Goal: Transaction & Acquisition: Obtain resource

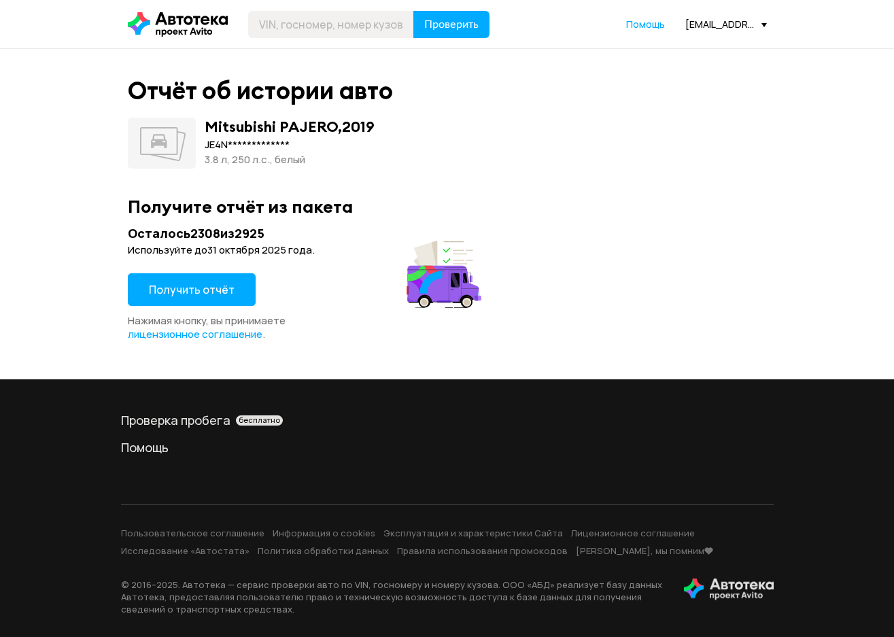
click at [167, 288] on span "Получить отчёт" at bounding box center [192, 289] width 86 height 15
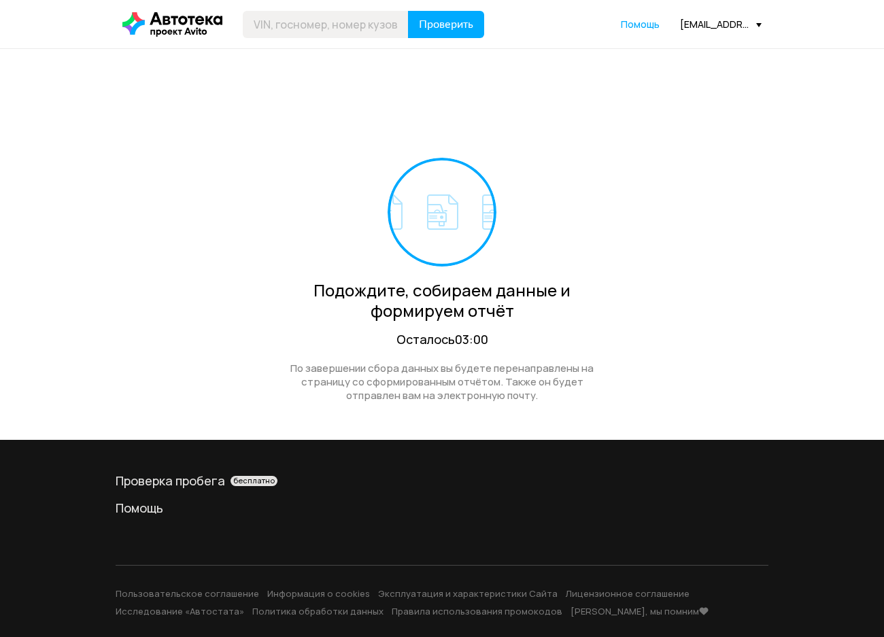
click at [271, 112] on div "Подождите, собираем данные и формируем отчёт Осталось 03:00 По завершении сбора…" at bounding box center [441, 244] width 639 height 391
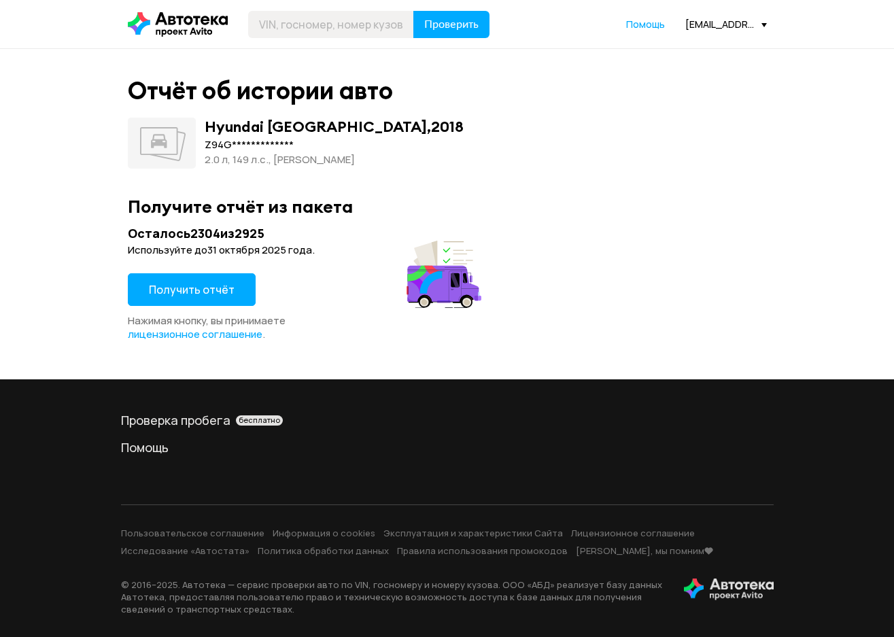
click at [217, 289] on span "Получить отчёт" at bounding box center [192, 289] width 86 height 15
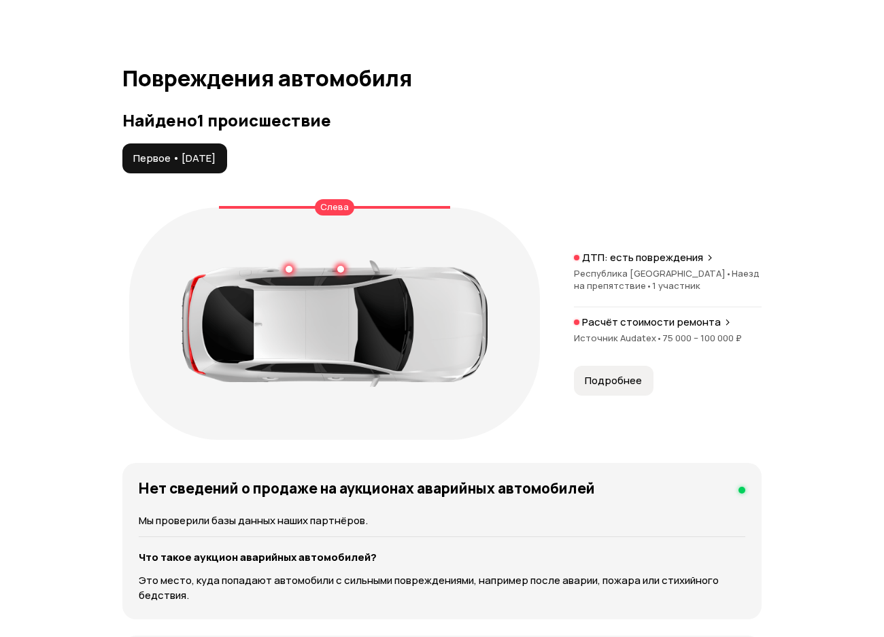
scroll to position [1496, 0]
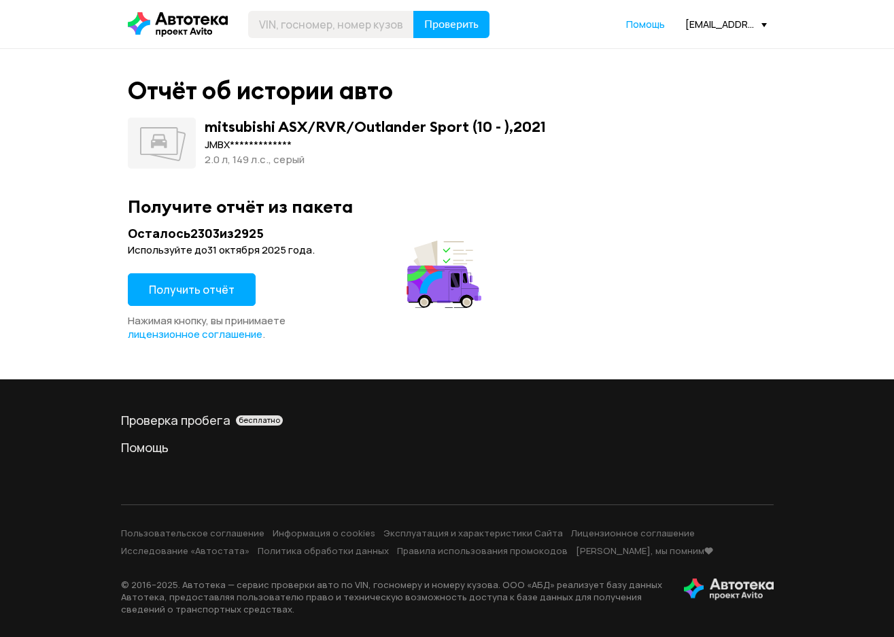
click at [203, 285] on span "Получить отчёт" at bounding box center [192, 289] width 86 height 15
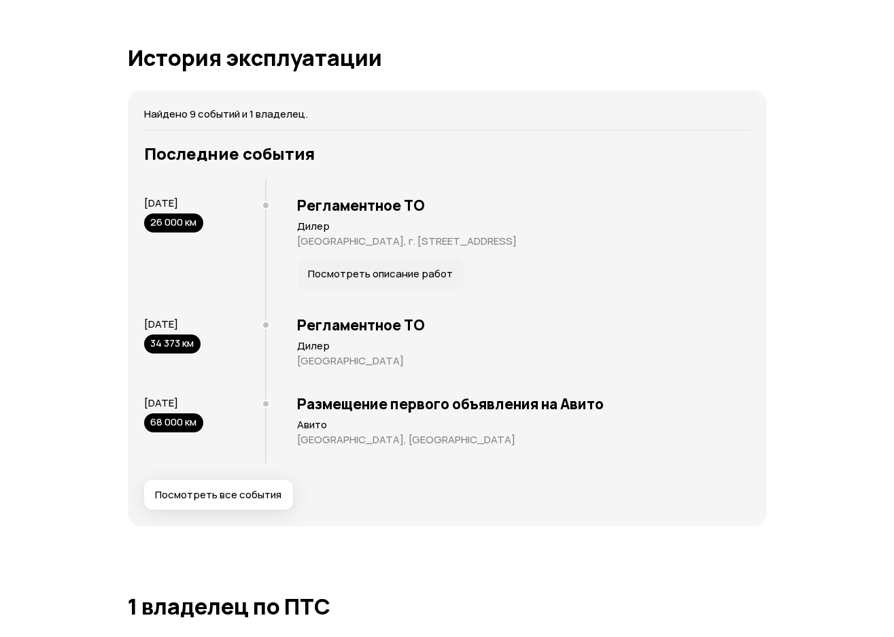
scroll to position [2516, 0]
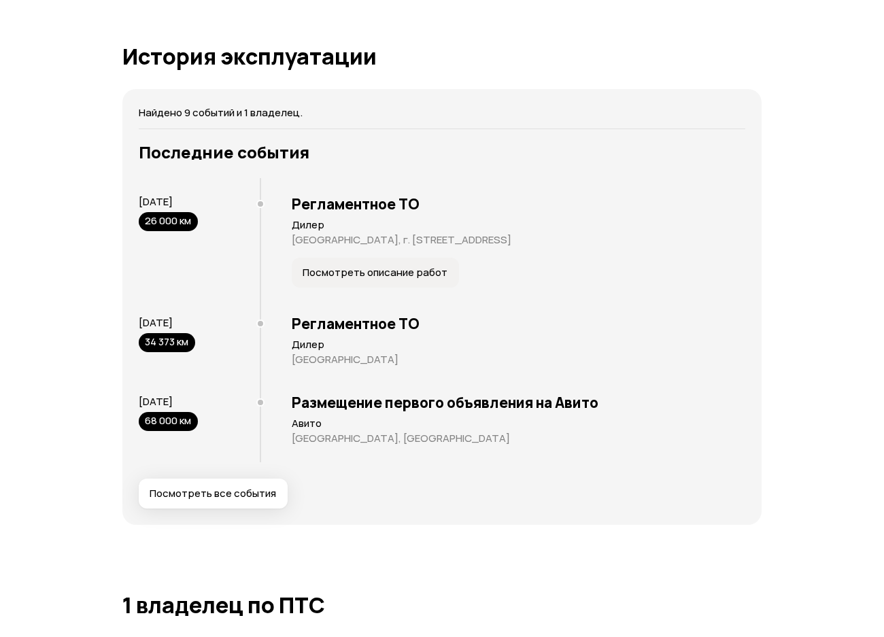
click at [247, 496] on span "Посмотреть все события" at bounding box center [213, 494] width 126 height 14
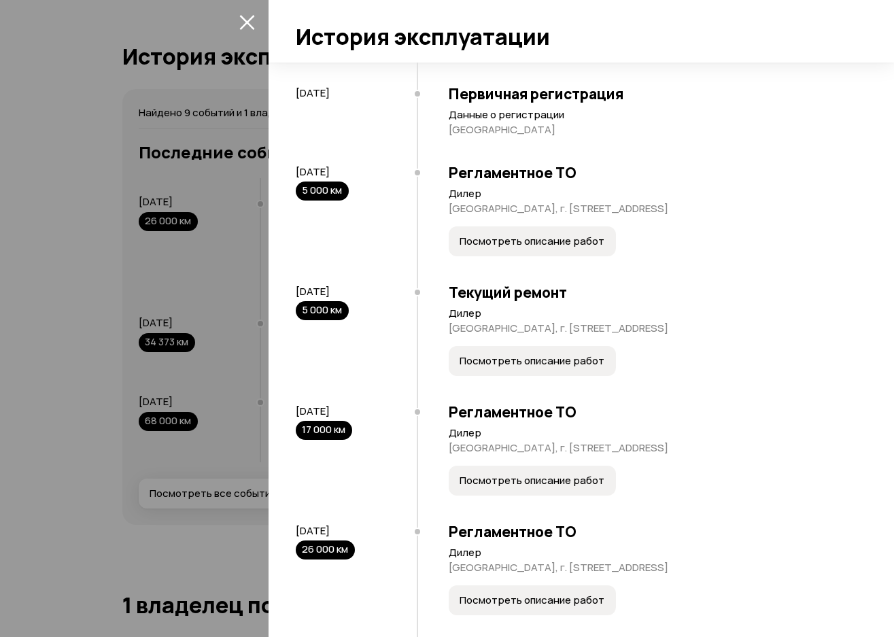
scroll to position [473, 0]
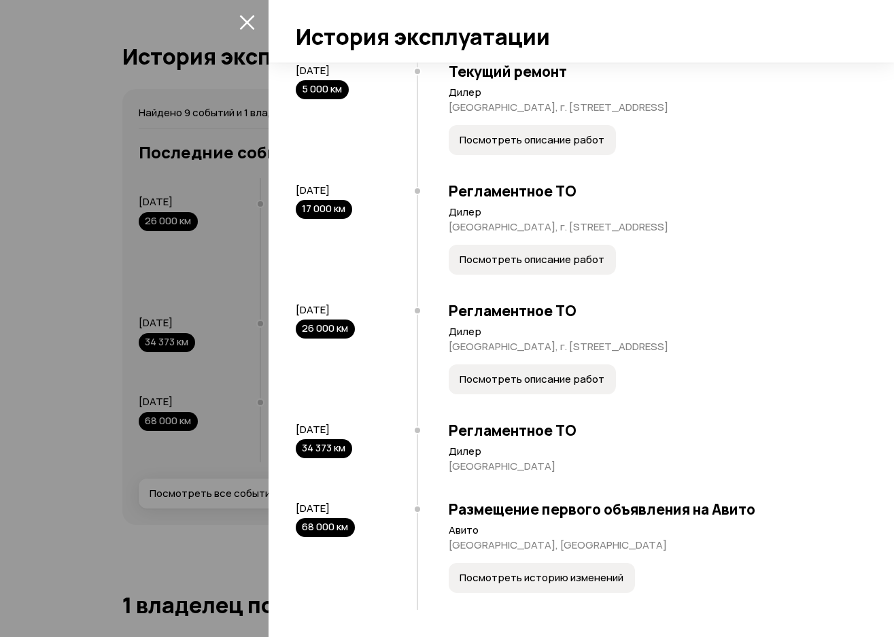
click at [587, 590] on button "Посмотреть историю изменений" at bounding box center [542, 578] width 186 height 30
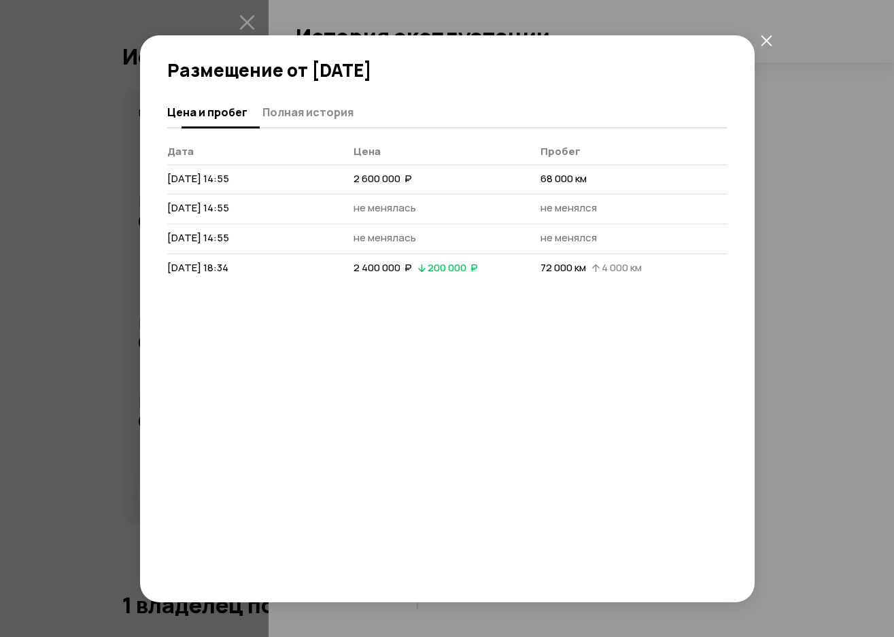
click at [320, 112] on span "Полная история" at bounding box center [307, 112] width 91 height 14
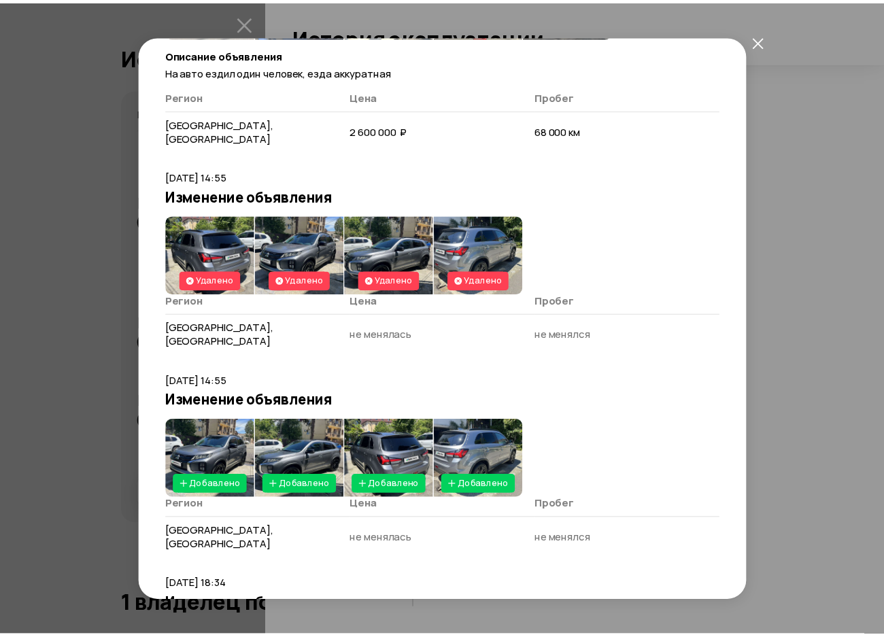
scroll to position [272, 0]
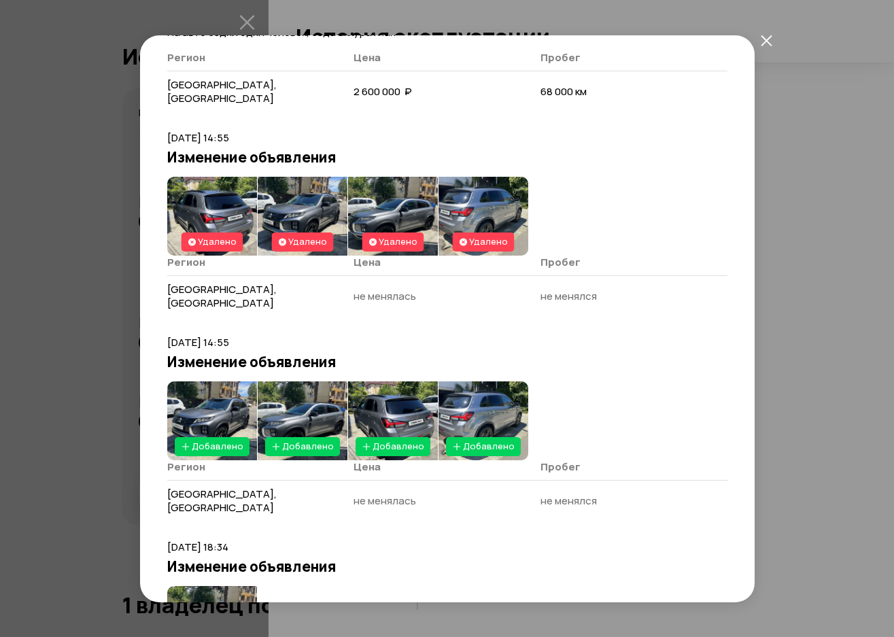
click at [216, 203] on img at bounding box center [212, 216] width 90 height 79
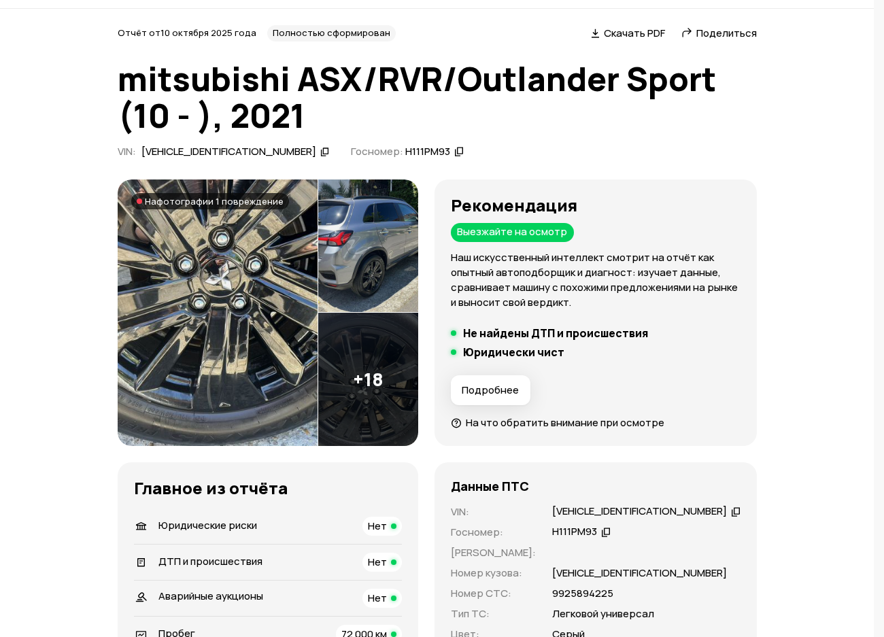
scroll to position [0, 0]
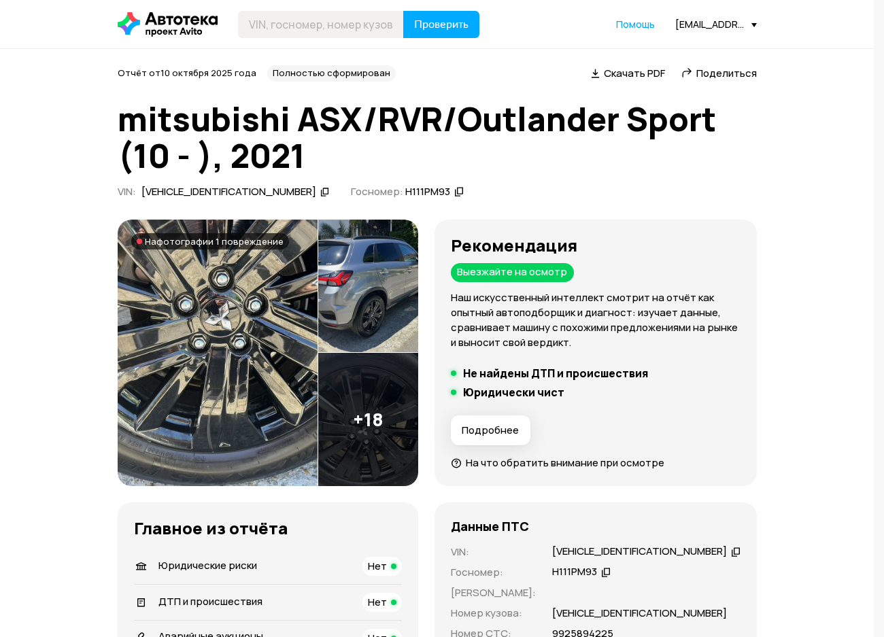
click at [745, 71] on span "Поделиться" at bounding box center [726, 73] width 61 height 14
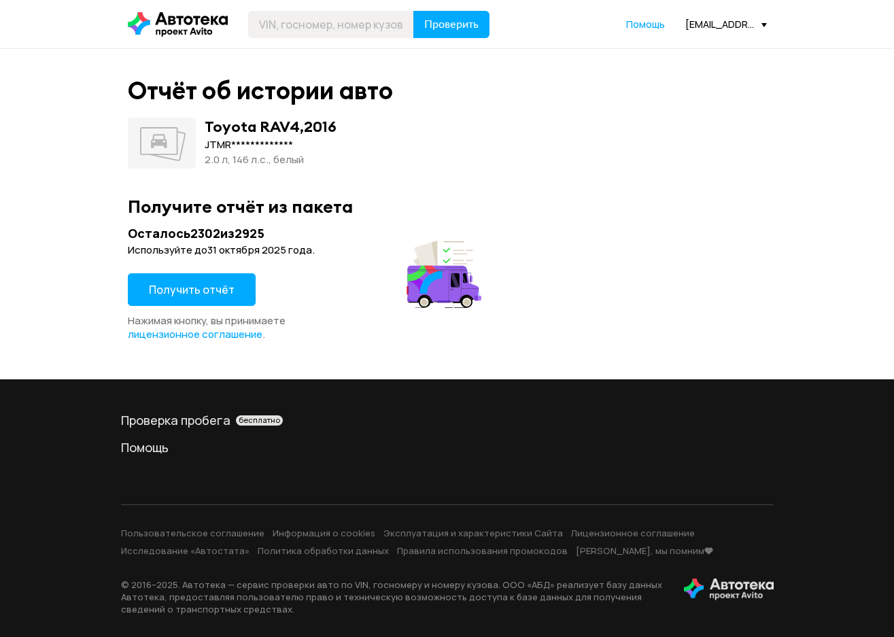
click at [212, 306] on button "Получить отчёт" at bounding box center [192, 289] width 128 height 33
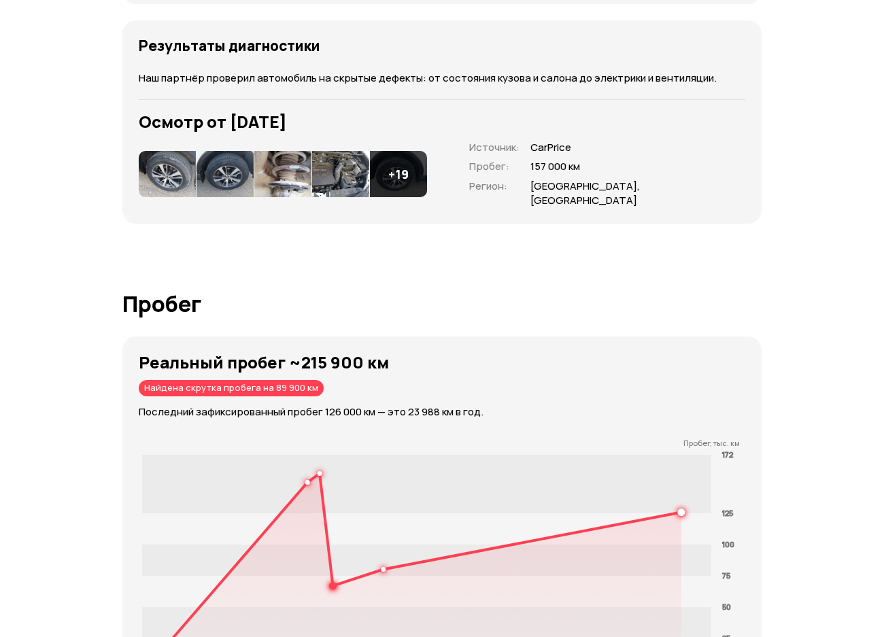
scroll to position [1972, 0]
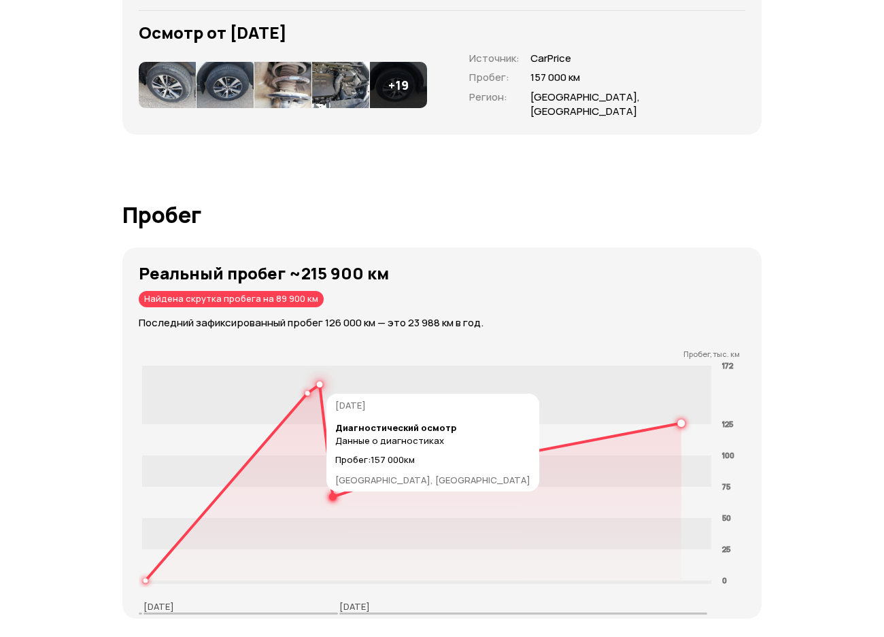
click at [321, 387] on circle at bounding box center [320, 384] width 5 height 5
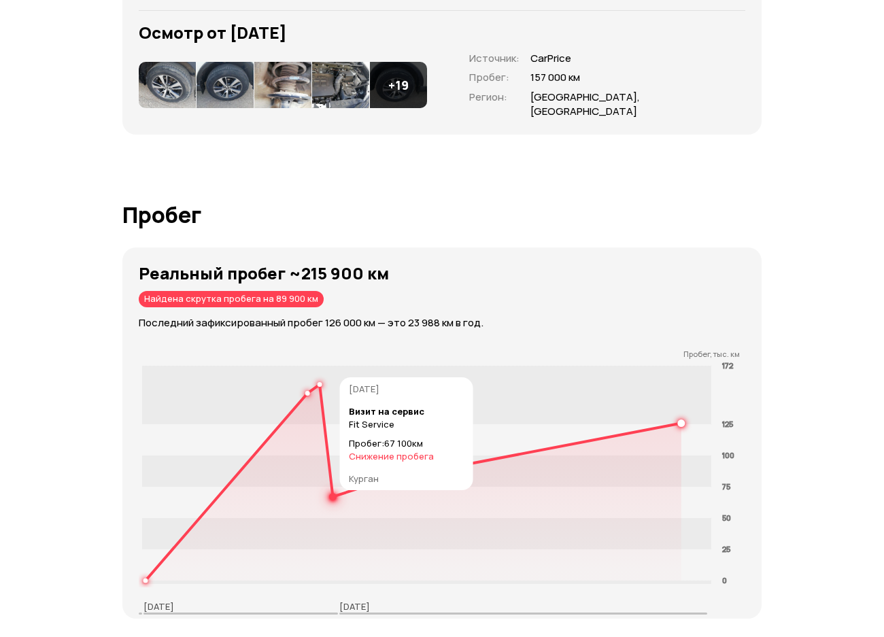
click at [332, 499] on circle at bounding box center [332, 496] width 5 height 5
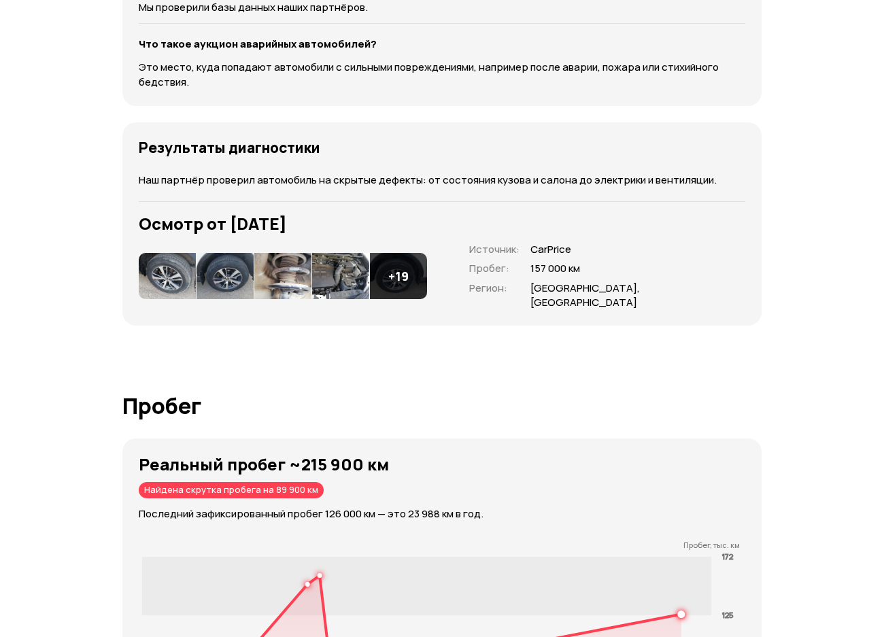
scroll to position [1768, 0]
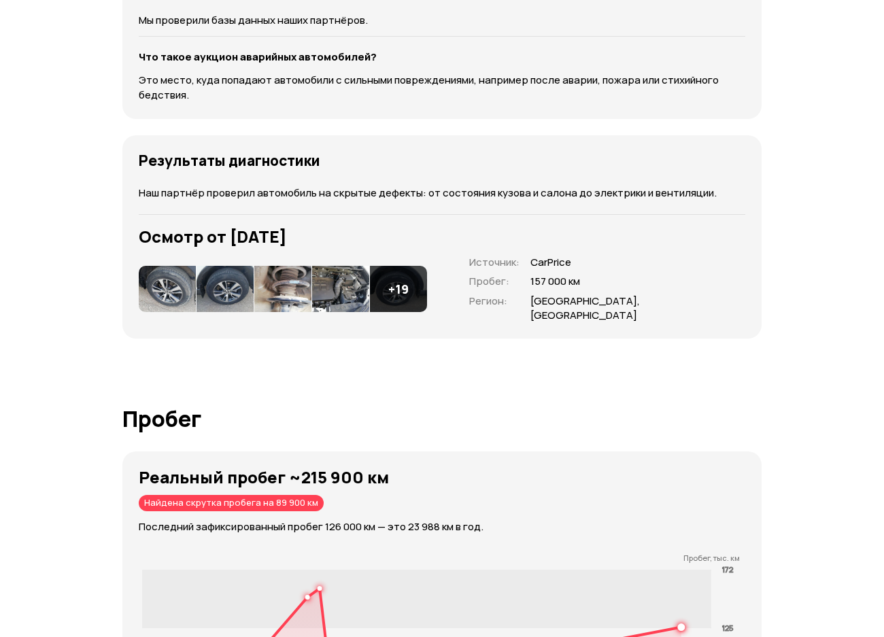
click at [209, 302] on img at bounding box center [225, 289] width 57 height 46
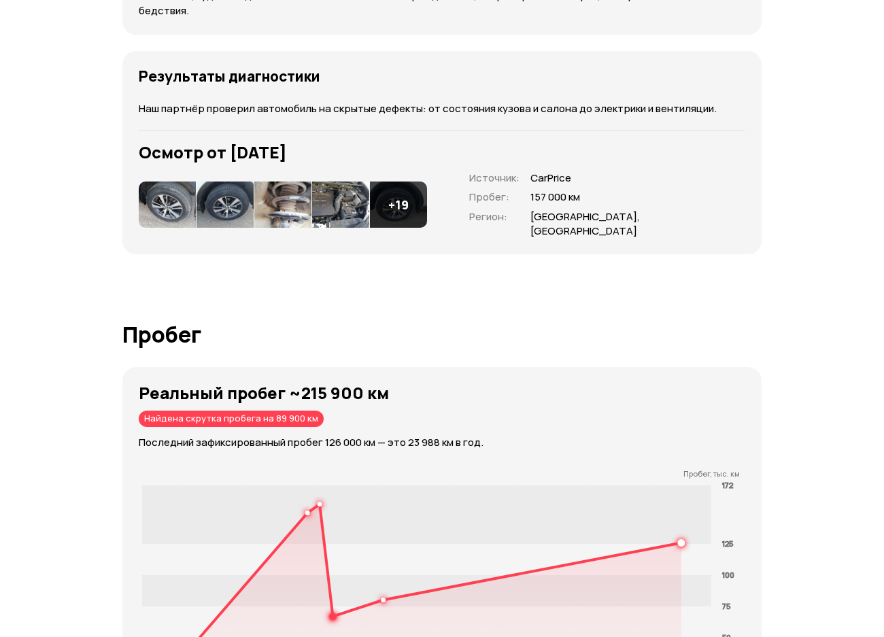
scroll to position [2040, 0]
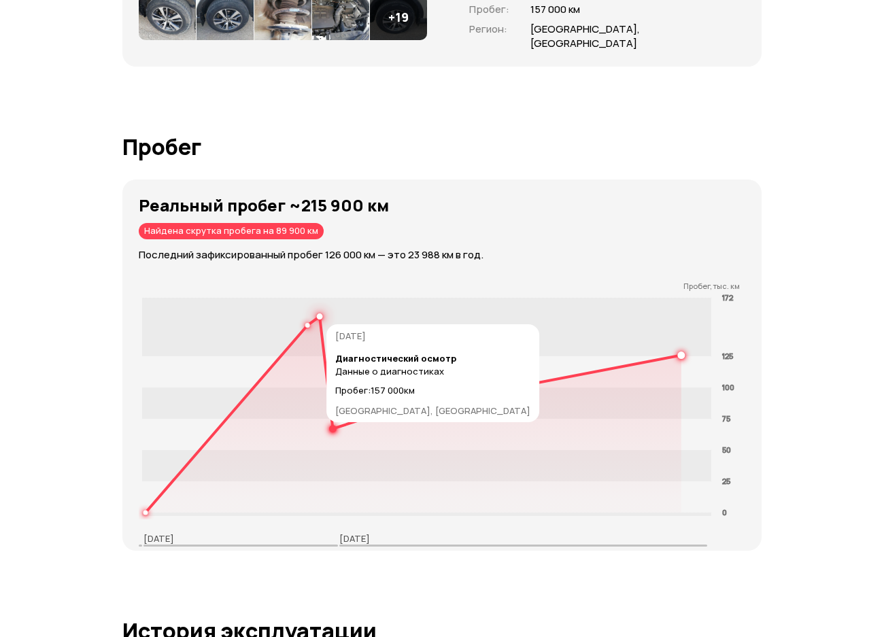
click at [320, 319] on circle at bounding box center [320, 316] width 5 height 5
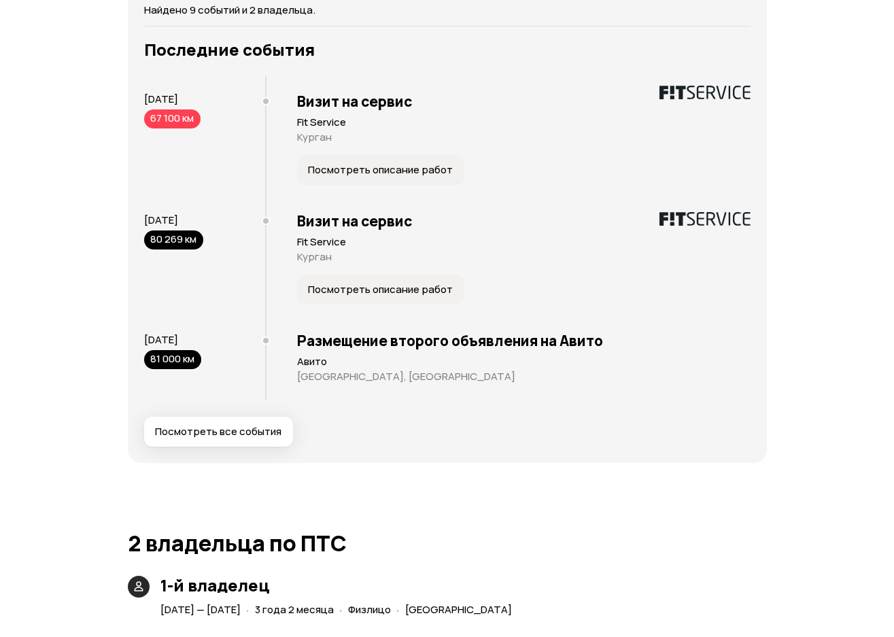
scroll to position [2584, 0]
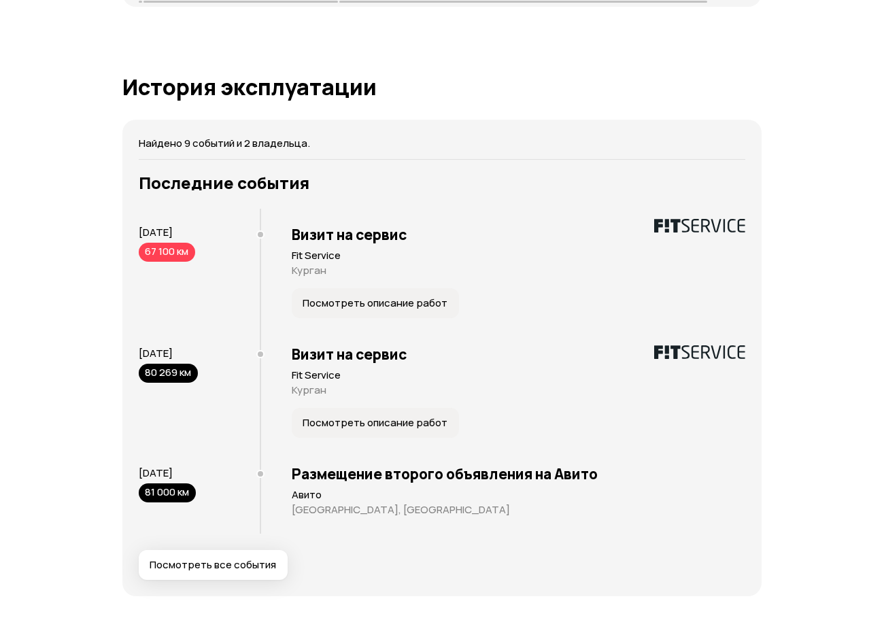
click at [222, 572] on span "Посмотреть все события" at bounding box center [213, 565] width 126 height 14
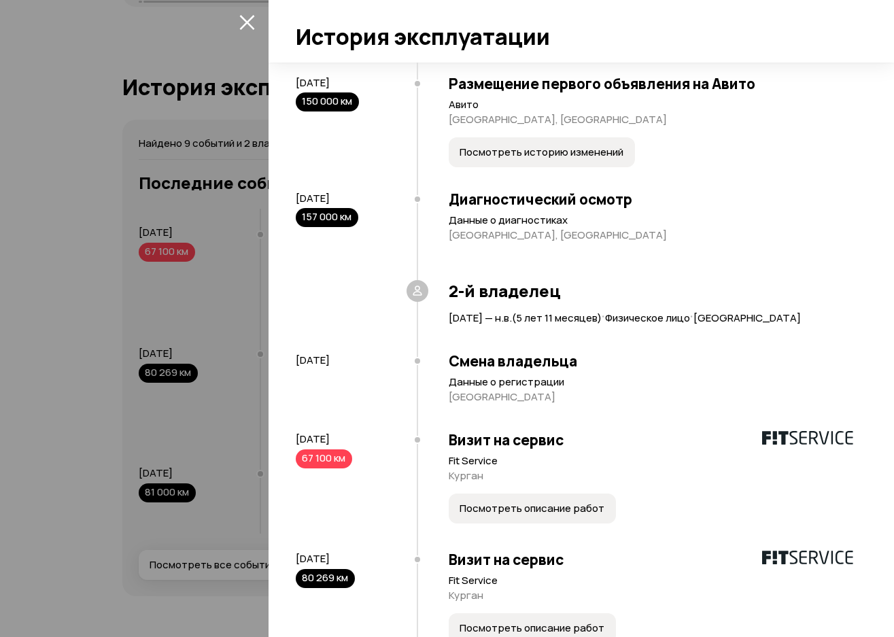
scroll to position [272, 0]
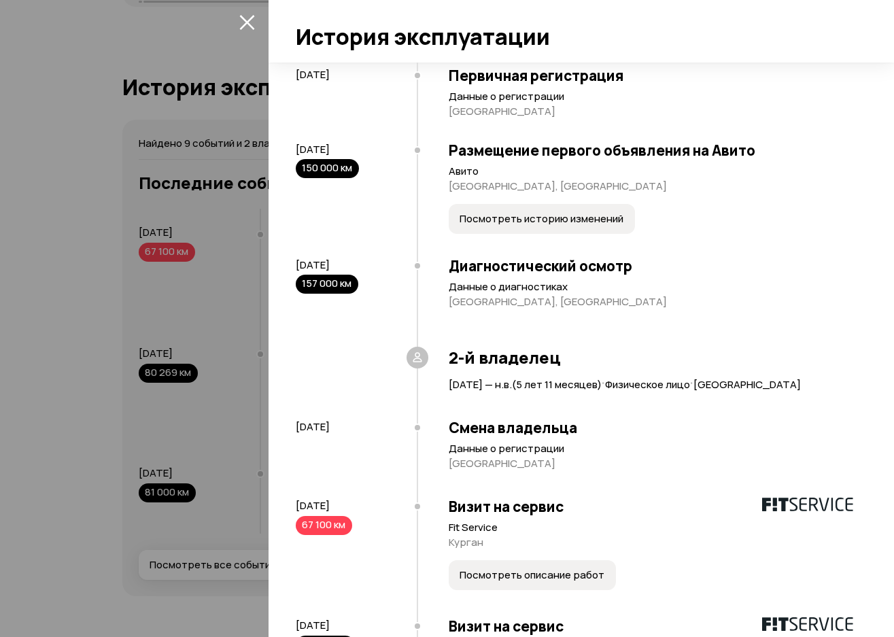
click at [541, 226] on span "Посмотреть историю изменений" at bounding box center [542, 219] width 164 height 14
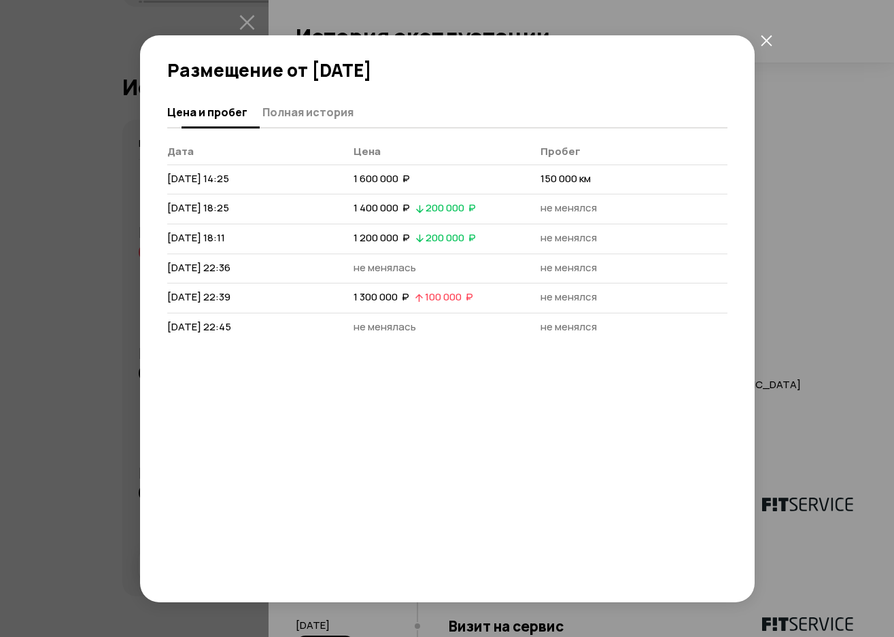
click at [299, 111] on span "Полная история" at bounding box center [307, 112] width 91 height 14
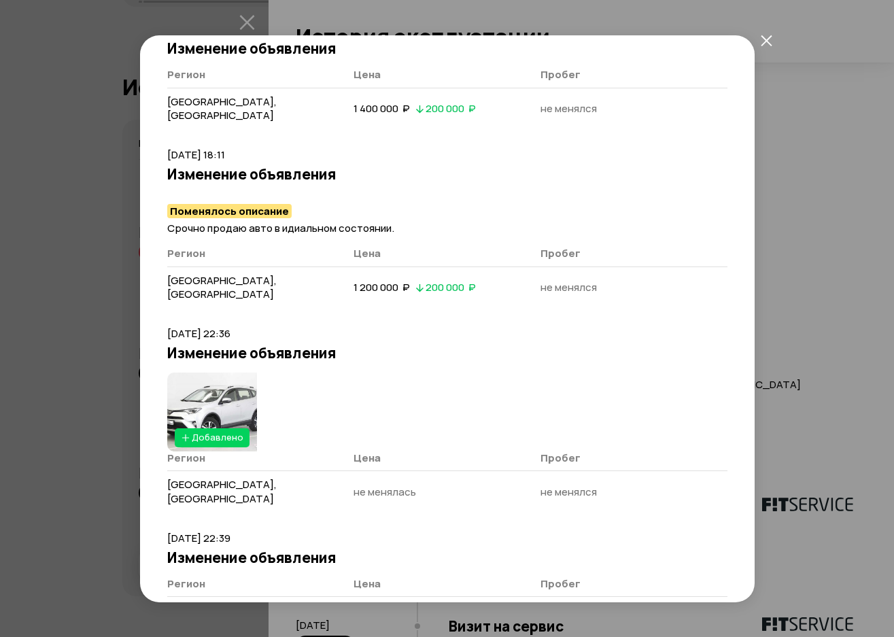
scroll to position [95, 0]
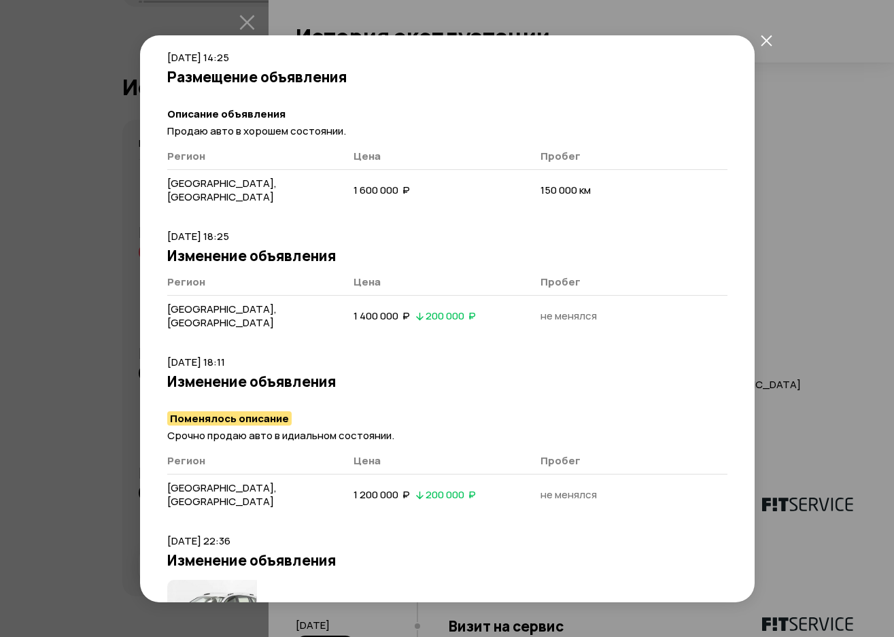
click at [856, 192] on div "Размещение от 23 мая 2019 года Цена и пробег Полная история 23 мая 2019 г. 14:2…" at bounding box center [447, 318] width 894 height 637
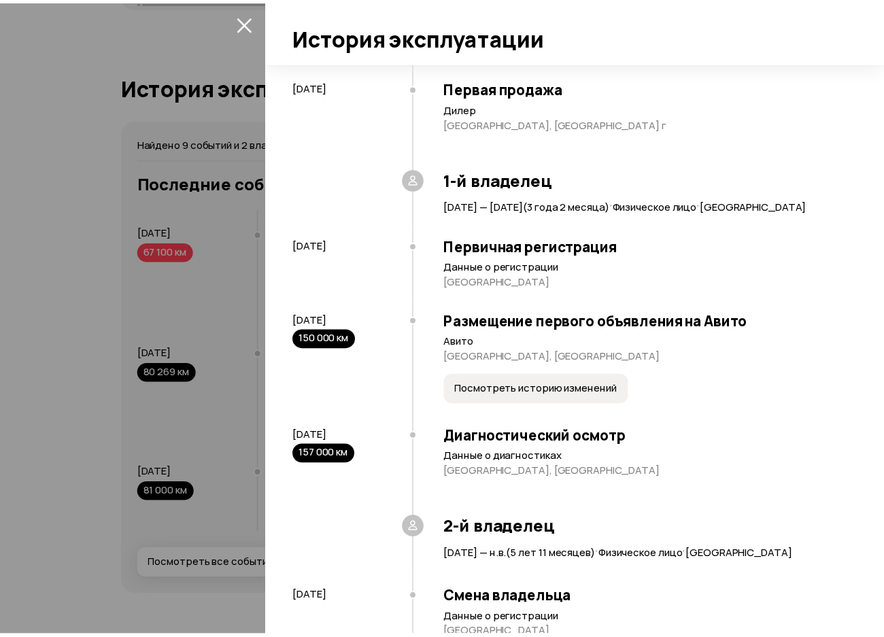
scroll to position [0, 0]
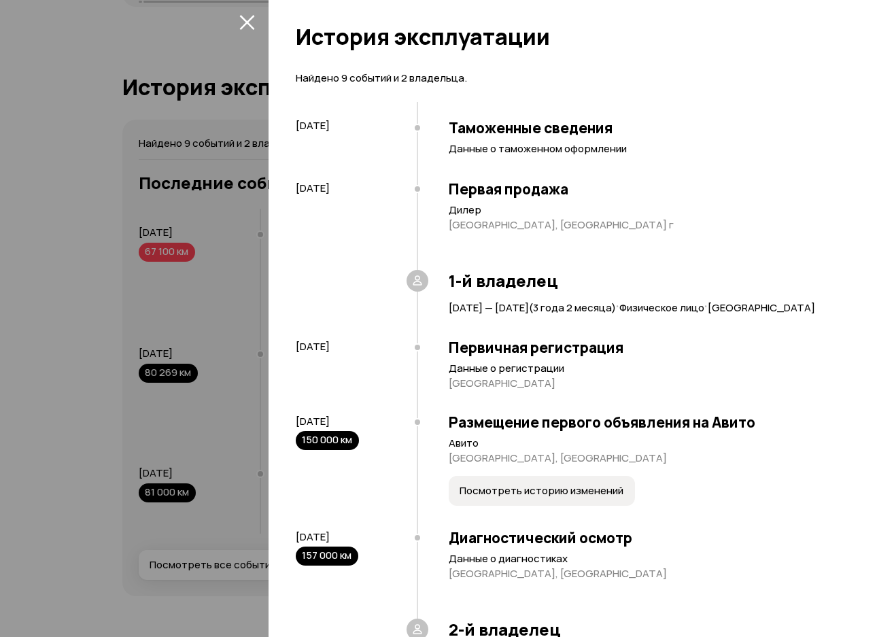
click at [177, 90] on div at bounding box center [447, 318] width 894 height 637
